Goal: Task Accomplishment & Management: Use online tool/utility

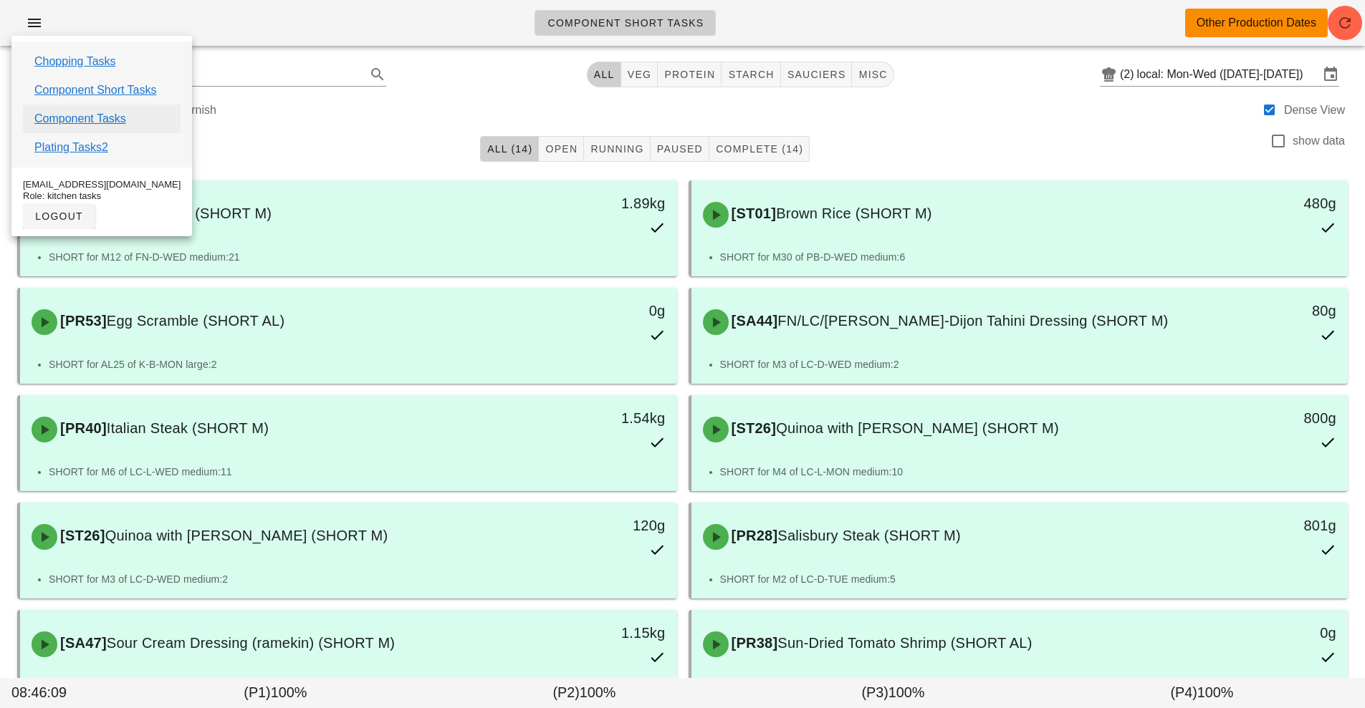
click at [82, 119] on link "Component Tasks" at bounding box center [80, 118] width 92 height 17
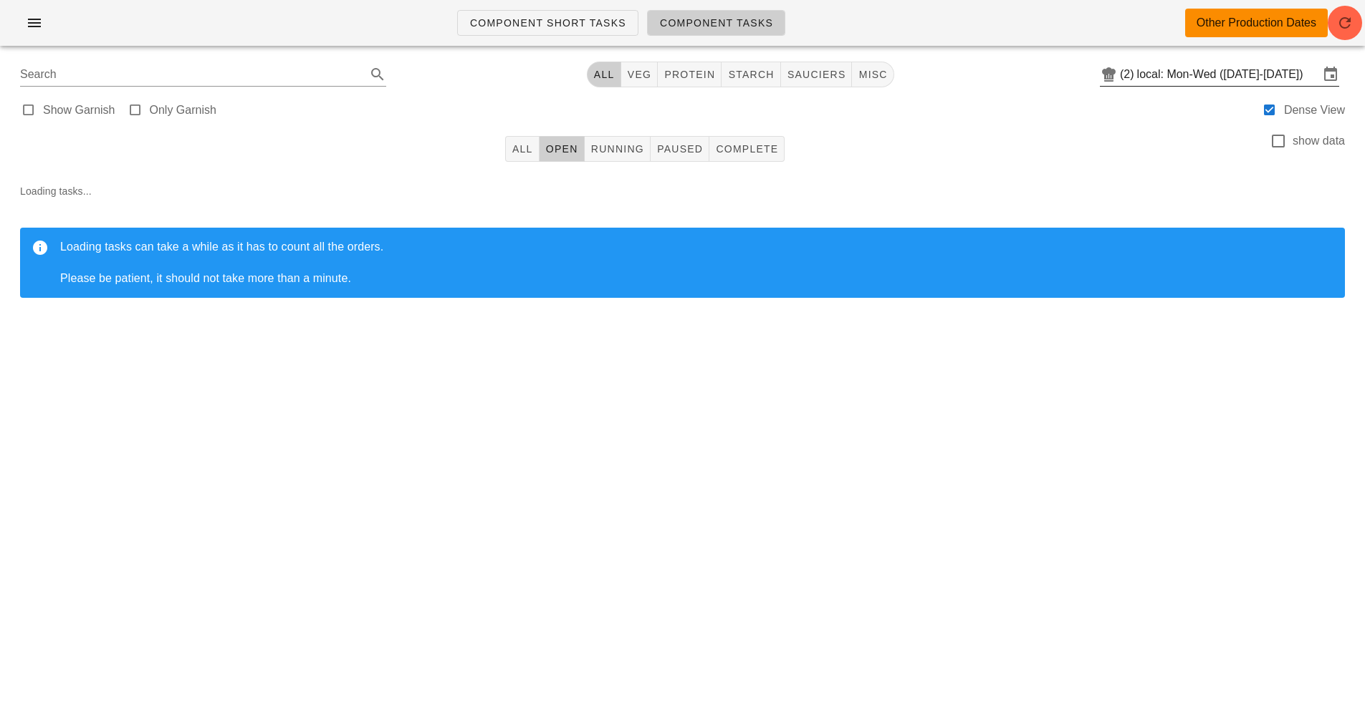
click at [1203, 73] on input "local: Mon-Wed ([DATE]-[DATE])" at bounding box center [1228, 74] width 182 height 23
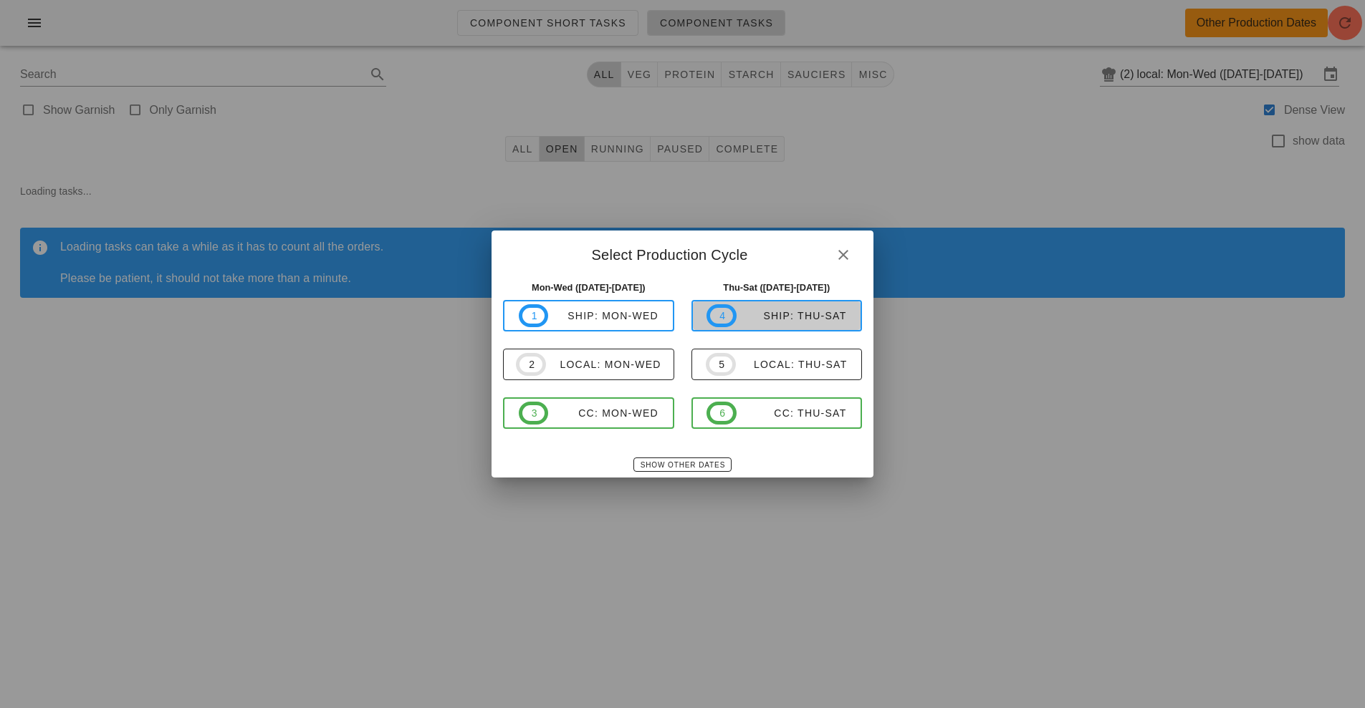
click at [805, 321] on div "ship: Thu-Sat" at bounding box center [791, 315] width 110 height 11
type input "ship: Thu-Sat ([DATE]-[DATE])"
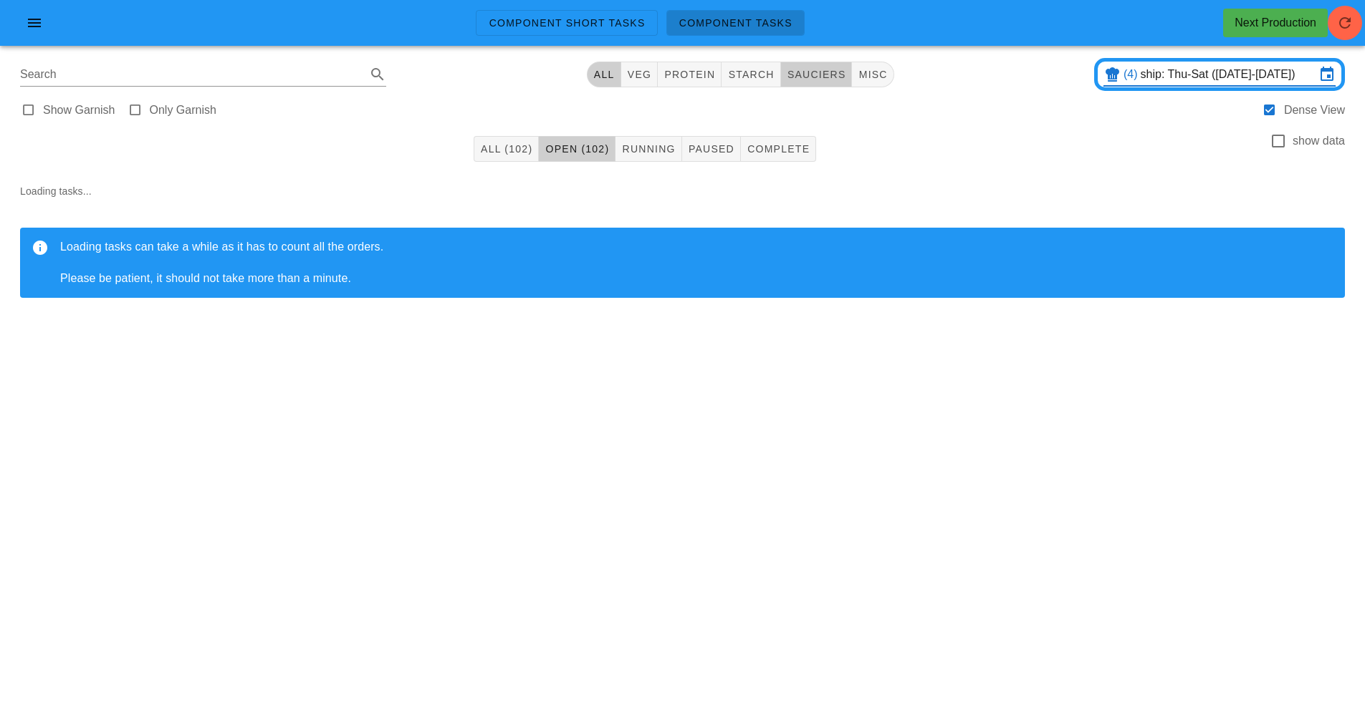
click at [819, 76] on span "sauciers" at bounding box center [816, 74] width 59 height 11
type input "team:sauciers"
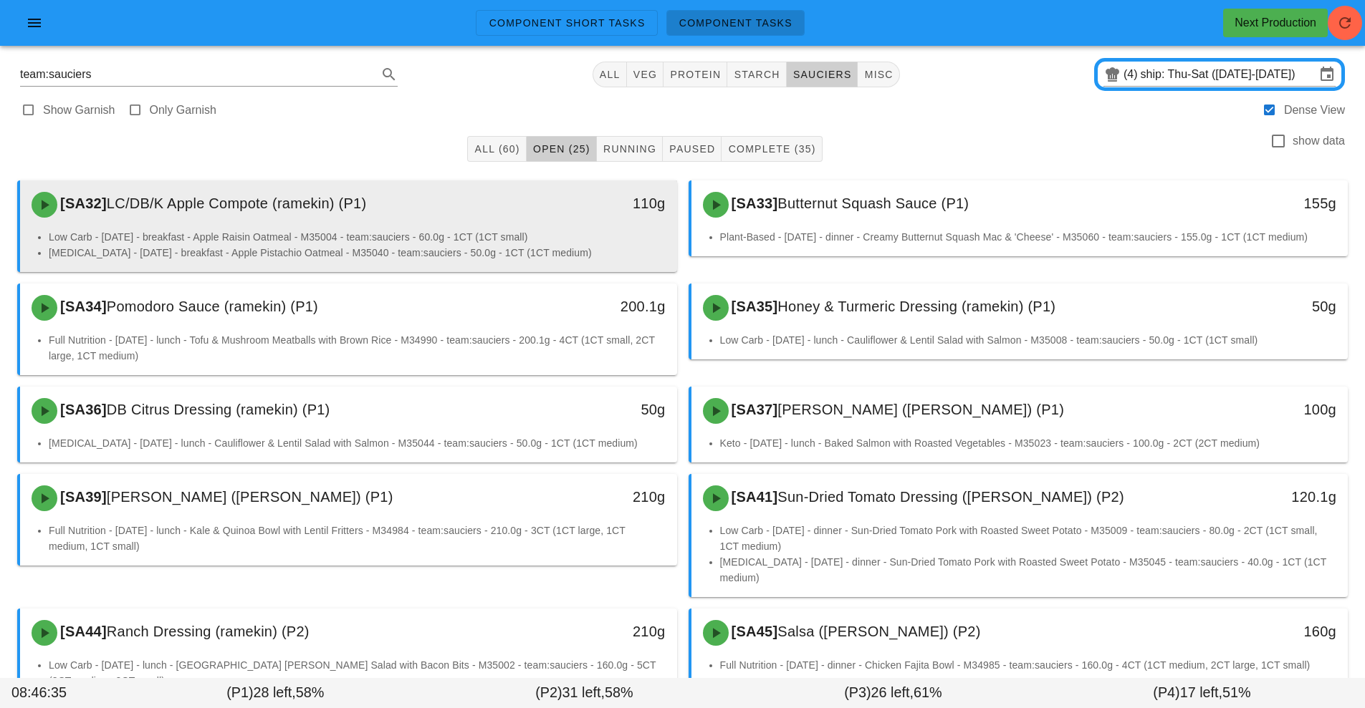
click at [516, 214] on div "110g" at bounding box center [592, 204] width 163 height 43
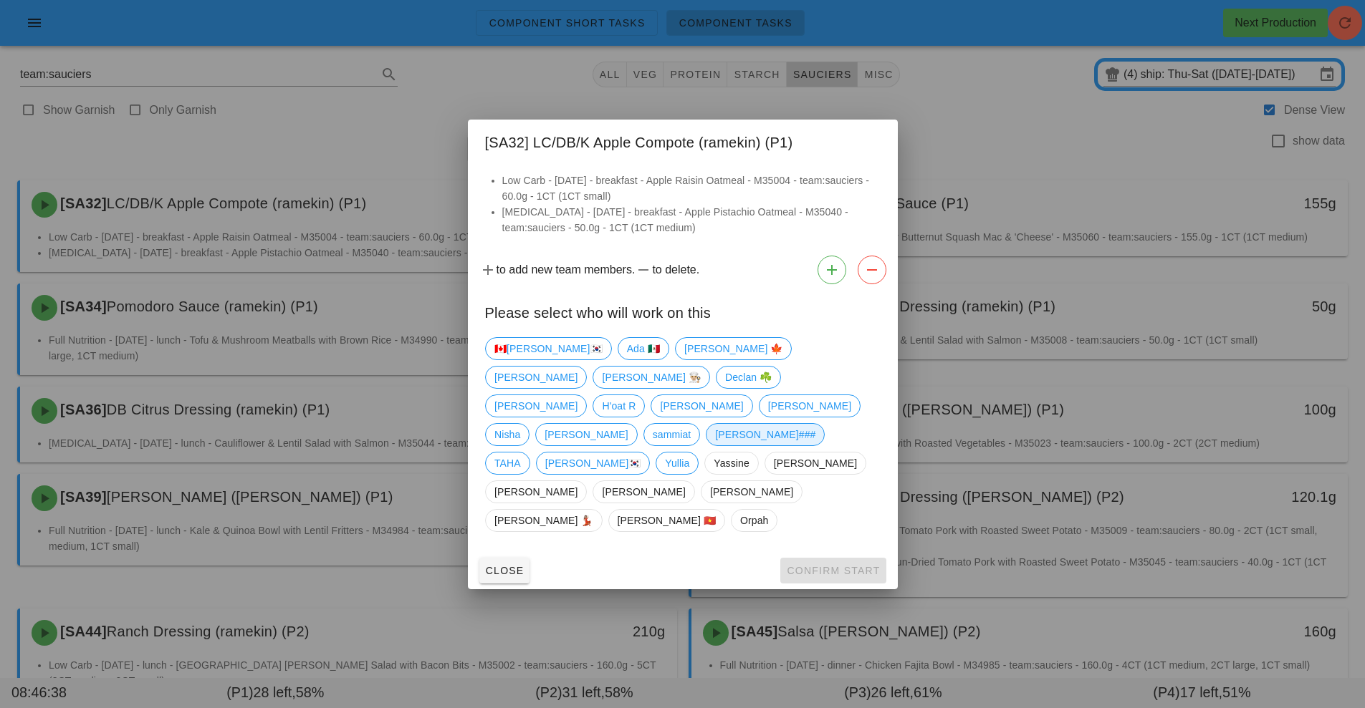
click at [715, 446] on span "[PERSON_NAME]###" at bounding box center [765, 434] width 100 height 21
click at [851, 558] on button "Confirm Start" at bounding box center [832, 571] width 105 height 26
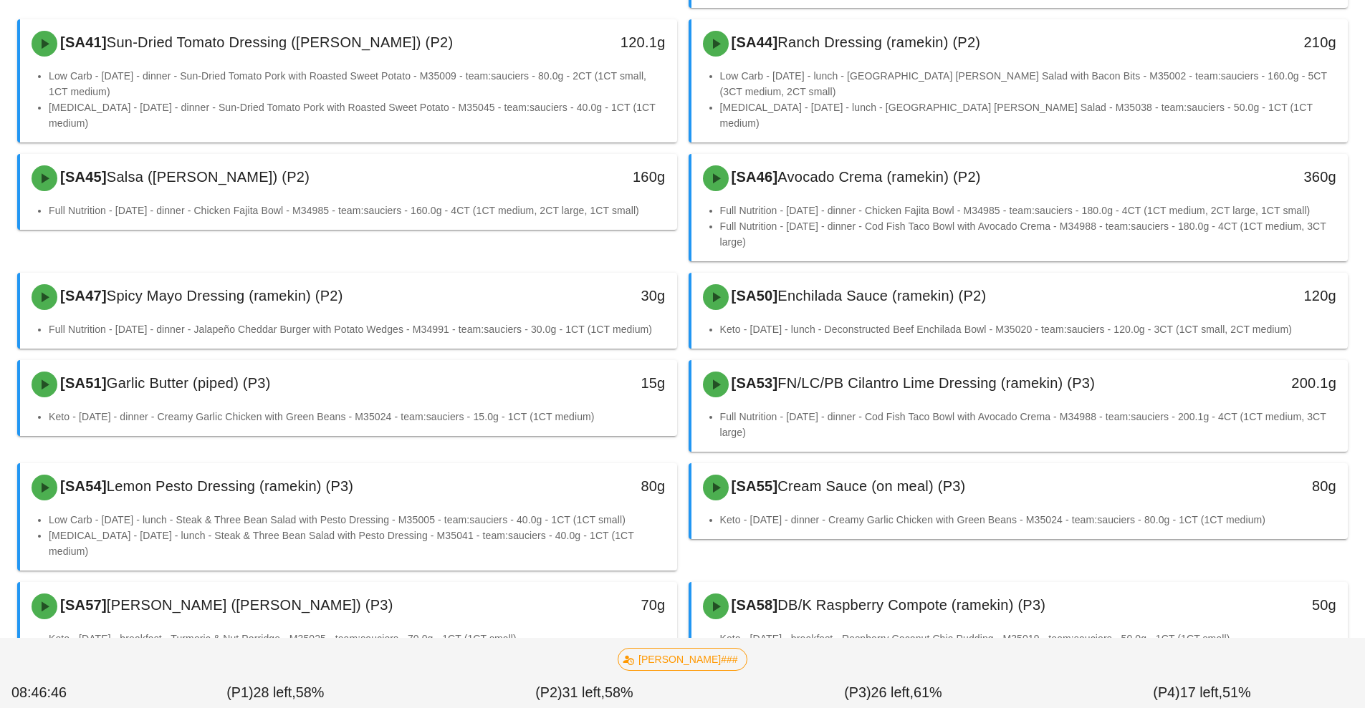
scroll to position [456, 0]
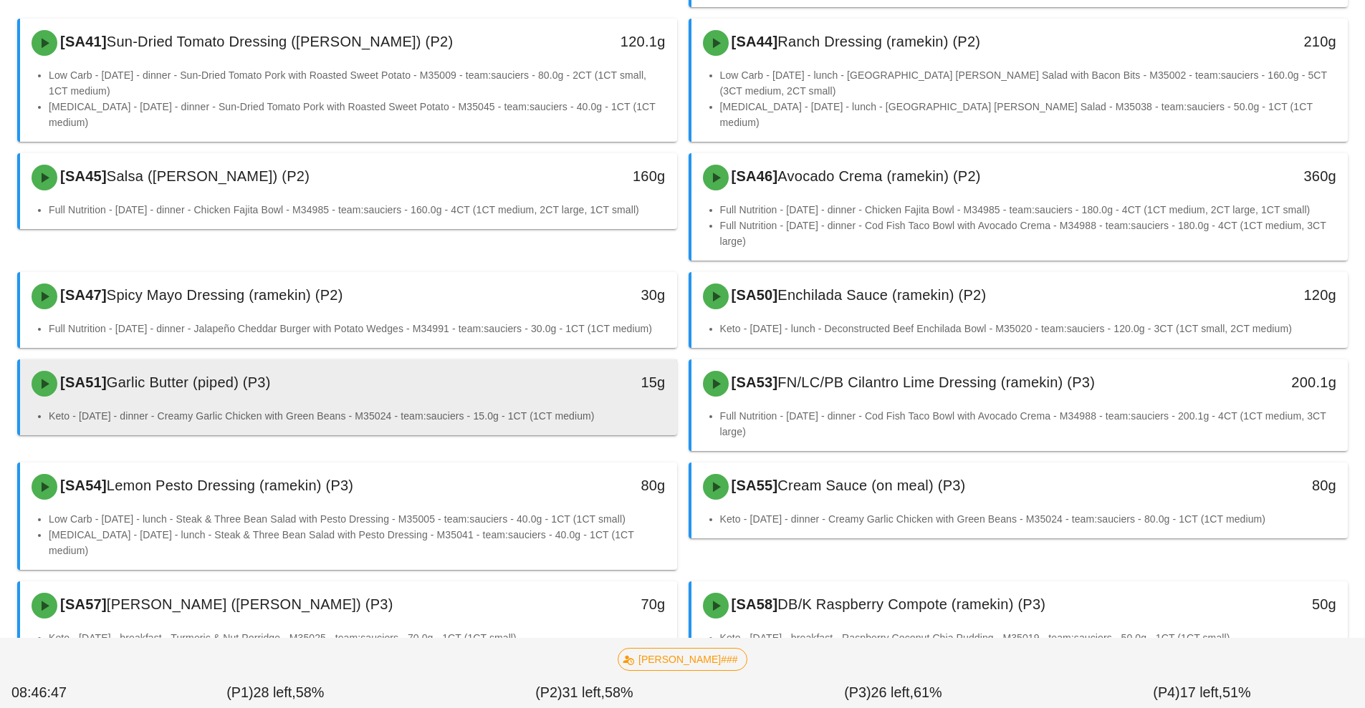
click at [504, 365] on div "[SA51] Garlic Butter (piped) (P3)" at bounding box center [267, 383] width 488 height 43
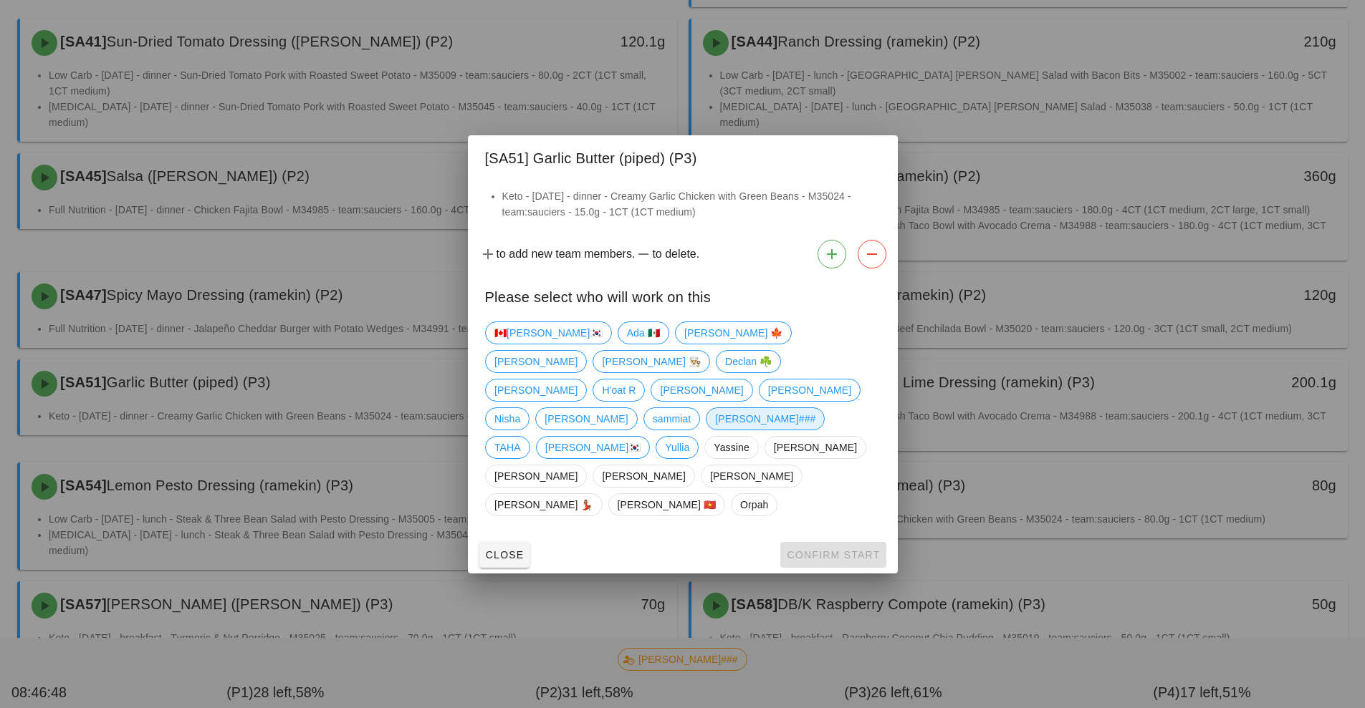
click at [715, 430] on span "[PERSON_NAME]###" at bounding box center [765, 418] width 100 height 21
click at [825, 542] on button "Confirm Start" at bounding box center [832, 555] width 105 height 26
